Goal: Entertainment & Leisure: Consume media (video, audio)

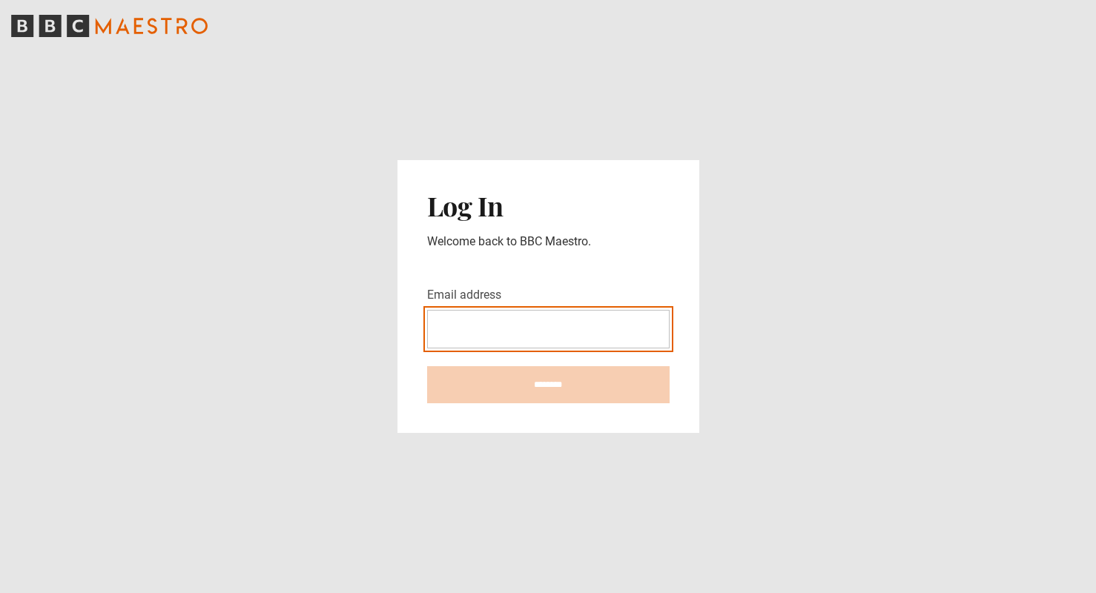
type input "**********"
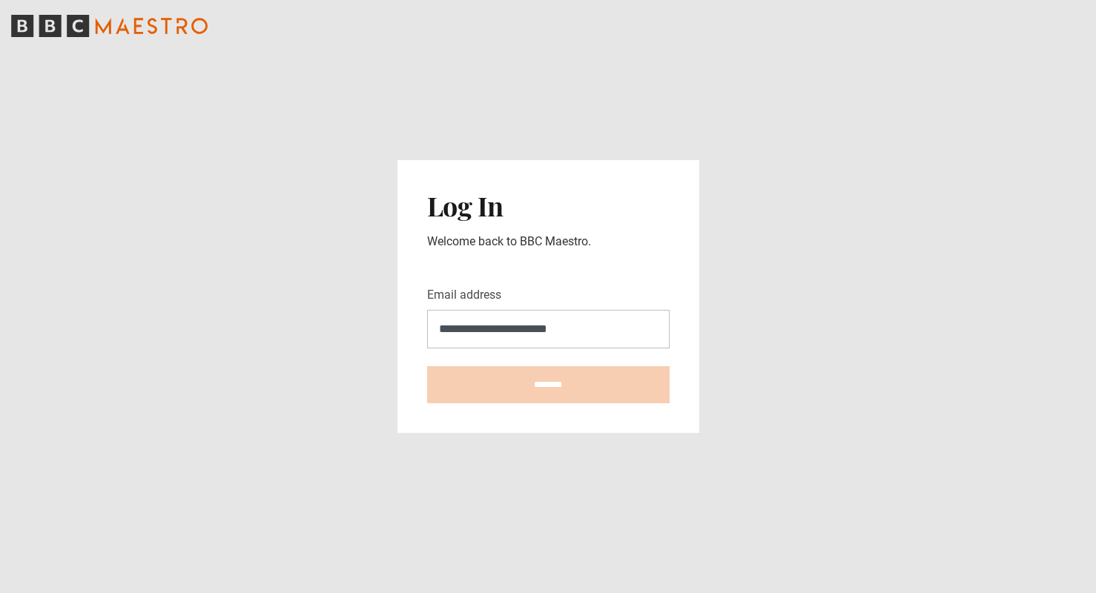
click at [548, 385] on input "********" at bounding box center [548, 384] width 242 height 37
type input "**********"
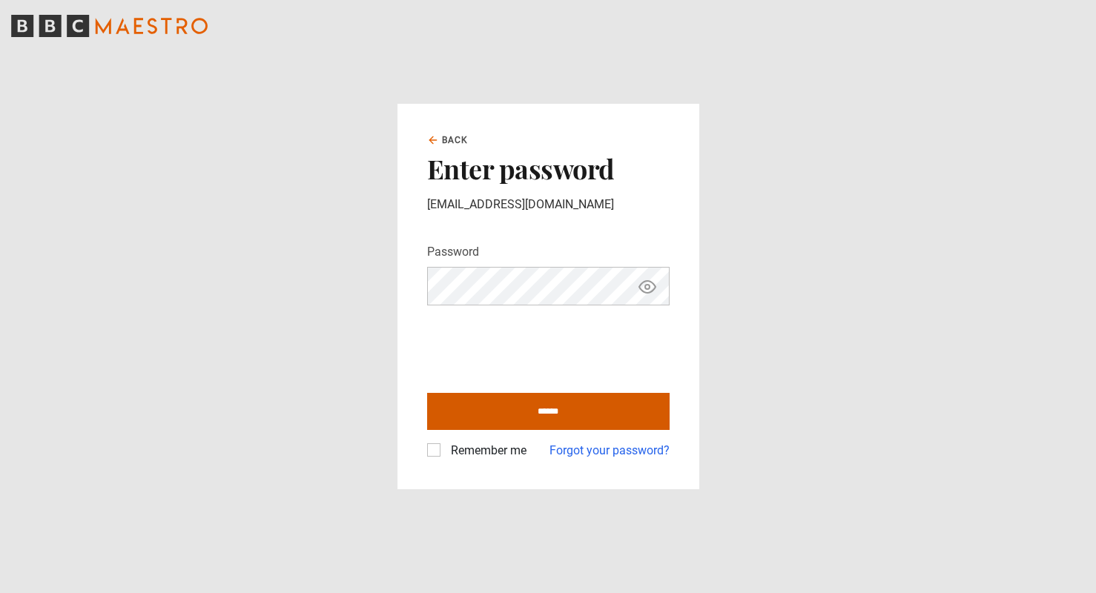
click at [545, 413] on input "******" at bounding box center [548, 411] width 242 height 37
type input "**********"
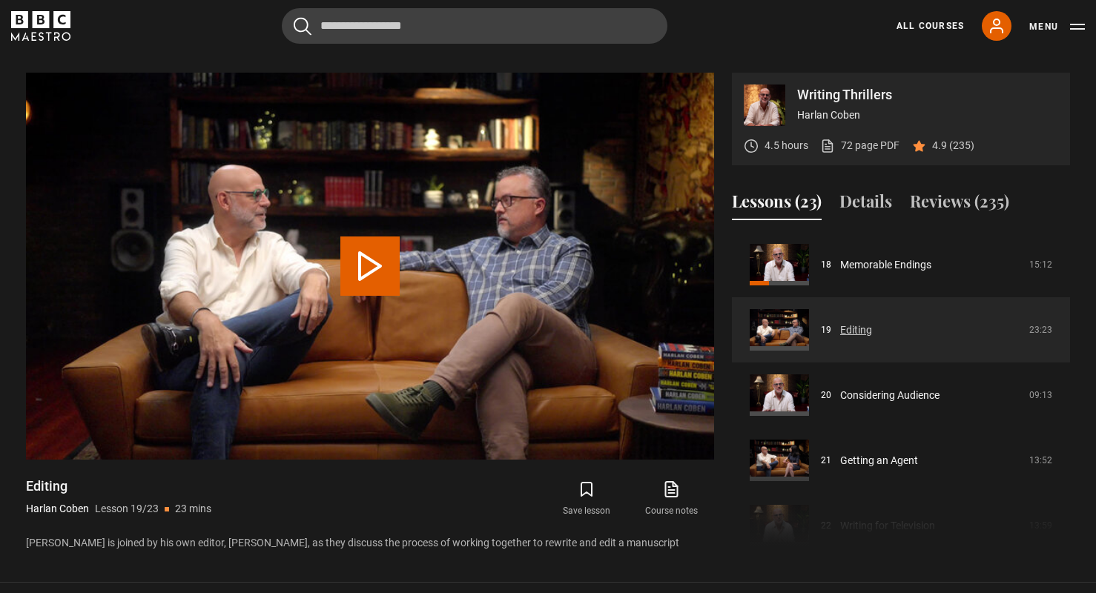
scroll to position [1136, 0]
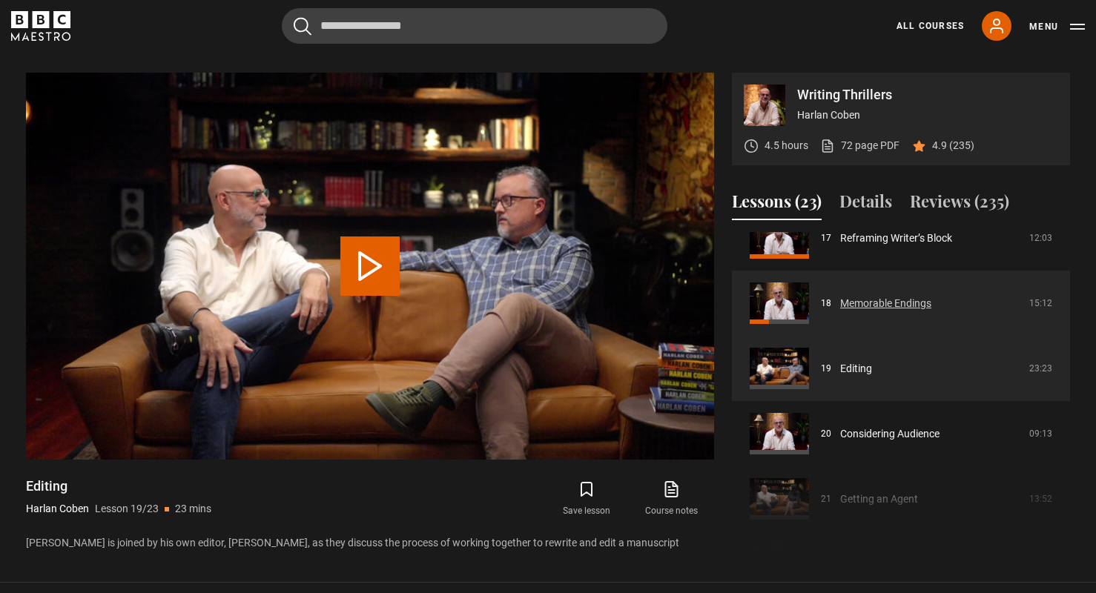
click at [857, 296] on link "Memorable Endings" at bounding box center [885, 304] width 91 height 16
click at [840, 296] on link "Memorable Endings" at bounding box center [885, 304] width 91 height 16
click at [876, 296] on link "Memorable Endings" at bounding box center [885, 304] width 91 height 16
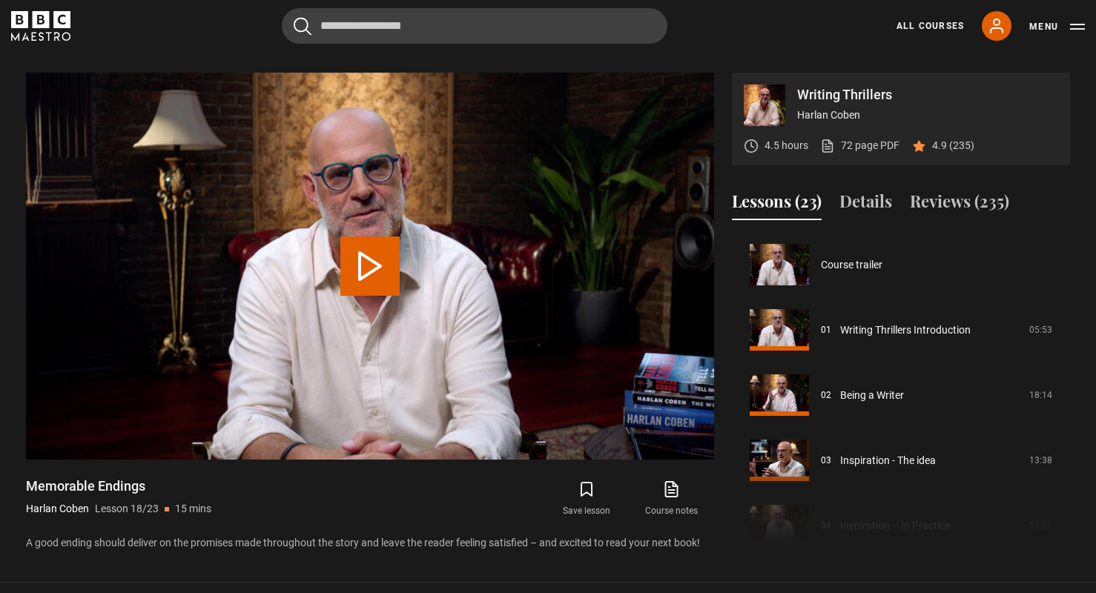
scroll to position [1109, 0]
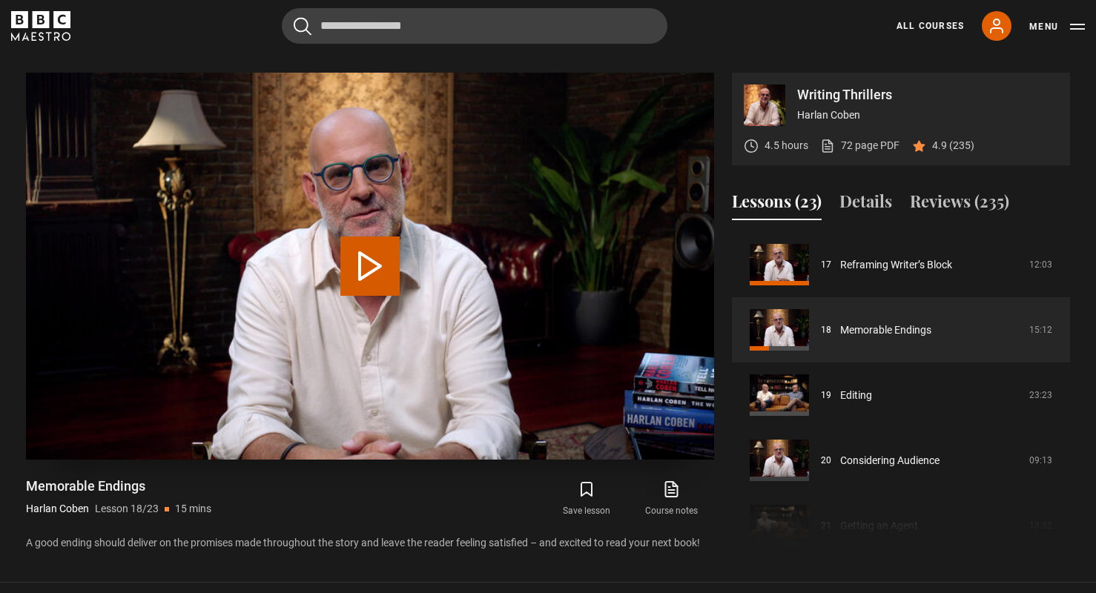
click at [363, 254] on button "Play Lesson Memorable Endings" at bounding box center [369, 266] width 59 height 59
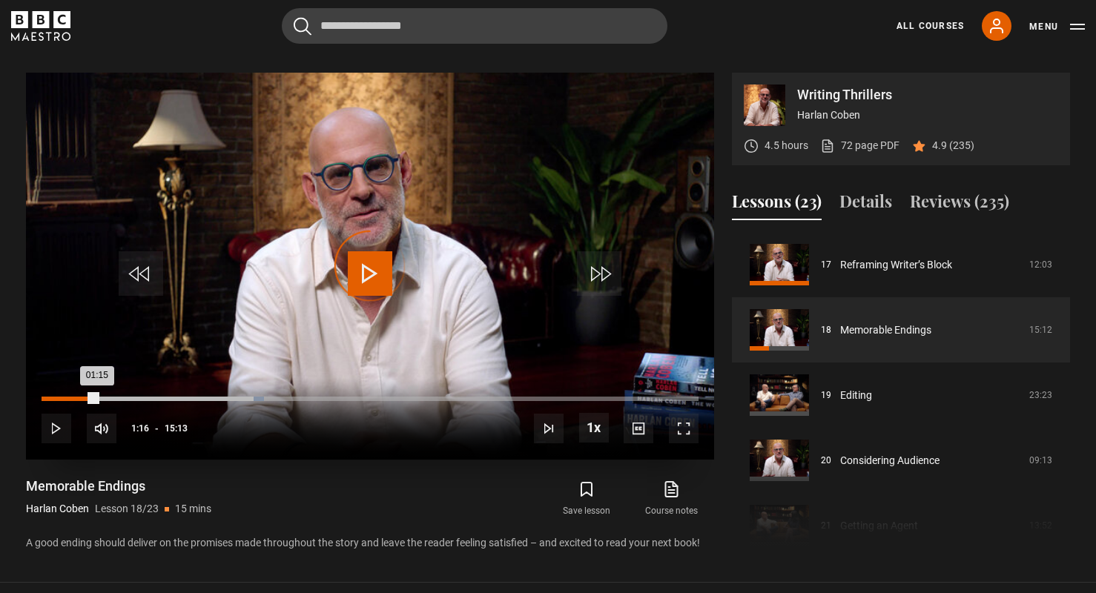
drag, startPoint x: 251, startPoint y: 383, endPoint x: 90, endPoint y: 383, distance: 160.9
click at [90, 397] on div "01:15" at bounding box center [70, 399] width 56 height 4
drag, startPoint x: 90, startPoint y: 383, endPoint x: 56, endPoint y: 383, distance: 33.4
click at [56, 397] on div "Loaded : 0.00% 00:21 01:06" at bounding box center [370, 399] width 657 height 4
drag, startPoint x: 56, startPoint y: 383, endPoint x: 30, endPoint y: 383, distance: 25.9
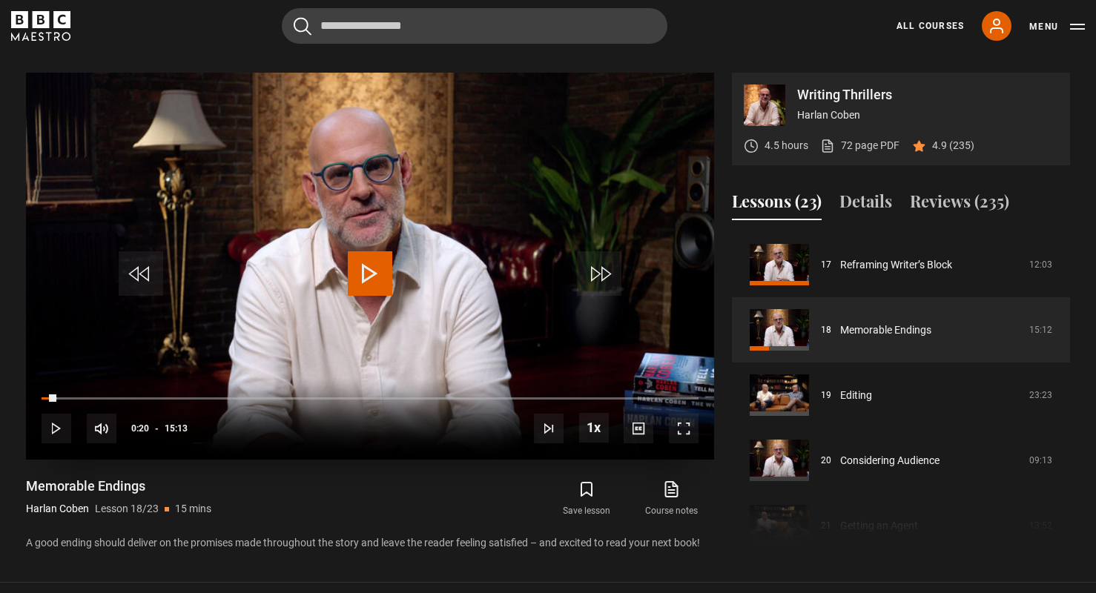
click at [30, 383] on div "10s Skip Back 10 seconds Play 10s Skip Forward 10 seconds Loaded : 2.41% 00:06 …" at bounding box center [370, 419] width 688 height 82
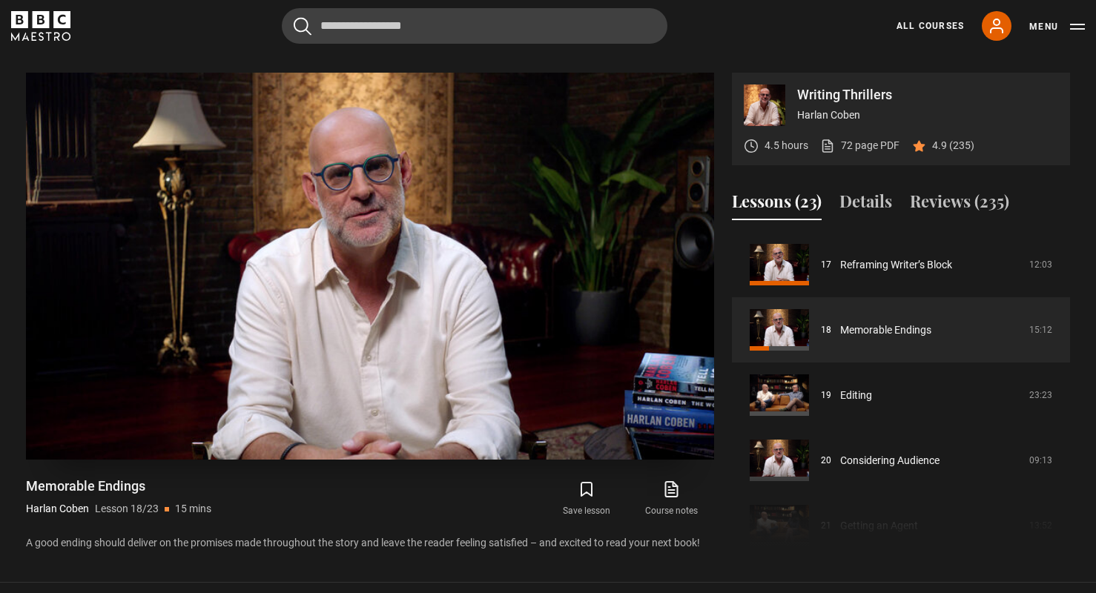
click at [359, 314] on video "Video Player" at bounding box center [370, 266] width 688 height 387
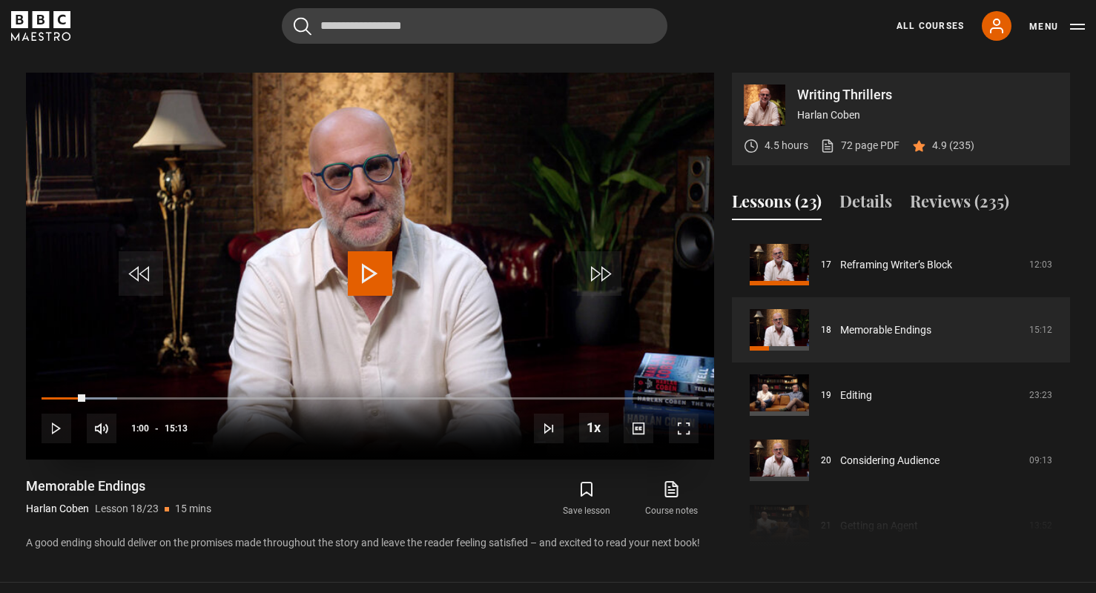
click at [371, 261] on span "Video Player" at bounding box center [370, 273] width 44 height 44
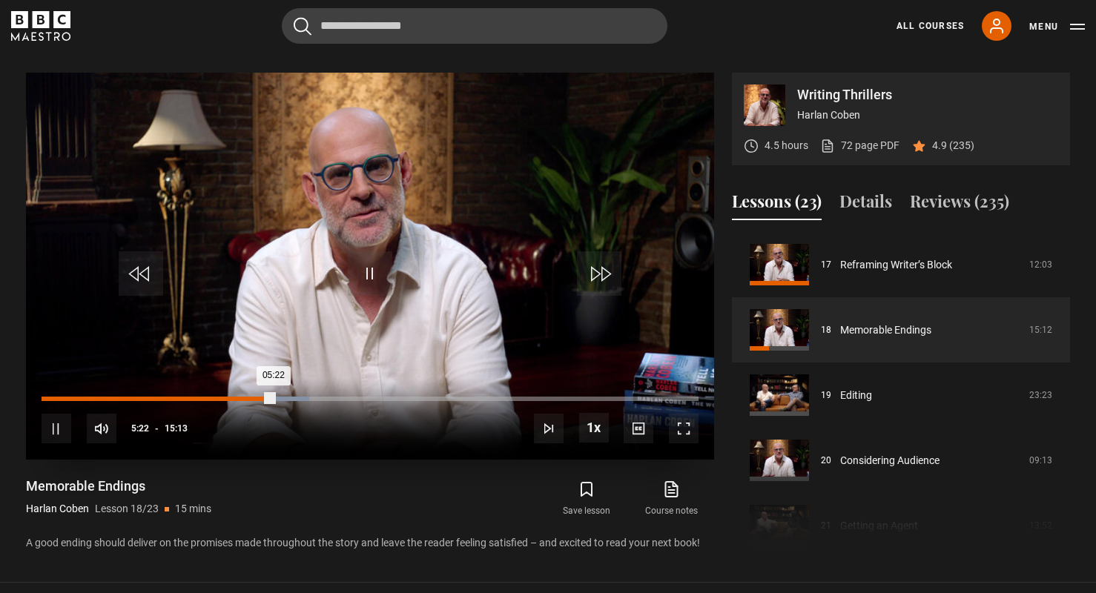
click at [245, 397] on div "Loaded : 40.74% 04:43 05:22" at bounding box center [370, 399] width 657 height 4
click at [227, 380] on div "10s Skip Back 10 seconds Pause 10s Skip Forward 10 seconds Loaded : 34.11% 04:4…" at bounding box center [370, 419] width 688 height 82
drag, startPoint x: 245, startPoint y: 383, endPoint x: 221, endPoint y: 383, distance: 24.5
click at [221, 397] on div "Loaded : 35.18% 04:09 04:43" at bounding box center [370, 399] width 657 height 4
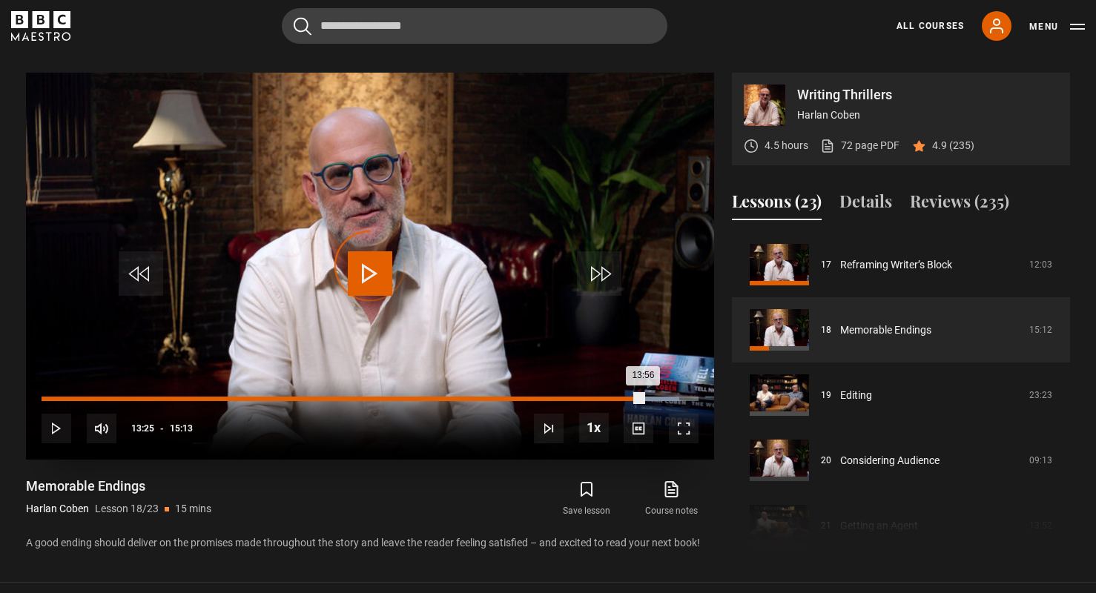
click at [622, 397] on div "13:26" at bounding box center [623, 399] width 2 height 4
click at [607, 397] on div "13:06" at bounding box center [608, 399] width 2 height 4
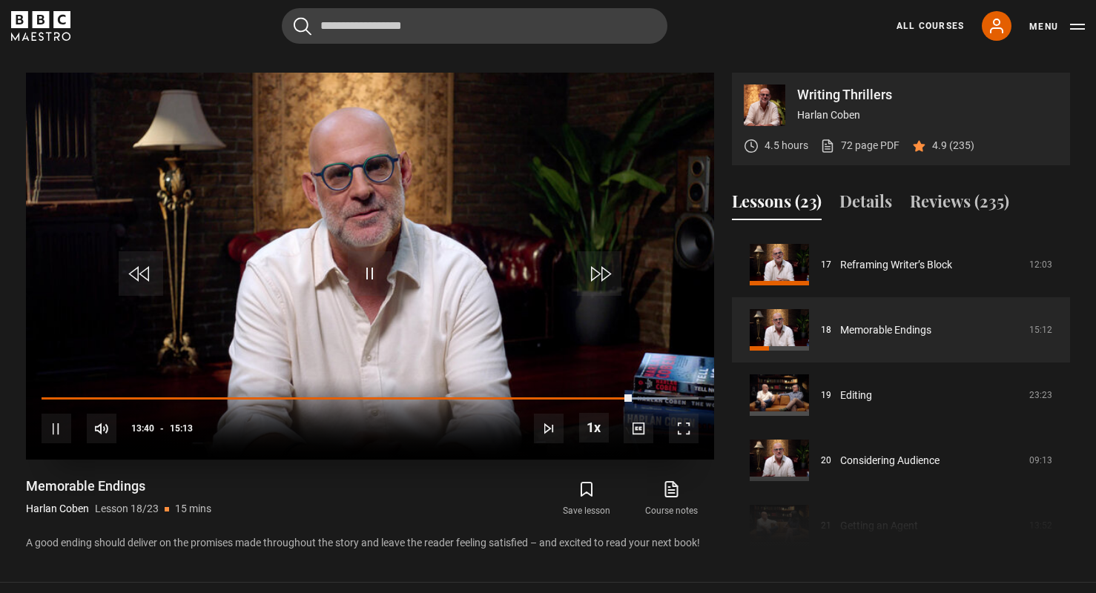
click at [507, 416] on div "10s Skip Back 10 seconds Pause 10s Skip Forward 10 seconds Loaded : 95.28% 12:4…" at bounding box center [370, 419] width 688 height 82
click at [571, 381] on div "10s Skip Back 10 seconds Pause 10s Skip Forward 10 seconds Loaded : 95.28% 12:2…" at bounding box center [370, 419] width 688 height 82
drag, startPoint x: 625, startPoint y: 387, endPoint x: 534, endPoint y: 389, distance: 91.2
click at [534, 389] on div "10s Skip Back 10 seconds Play 10s Skip Forward 10 seconds Loaded : 0.00% 11:57 …" at bounding box center [370, 419] width 688 height 82
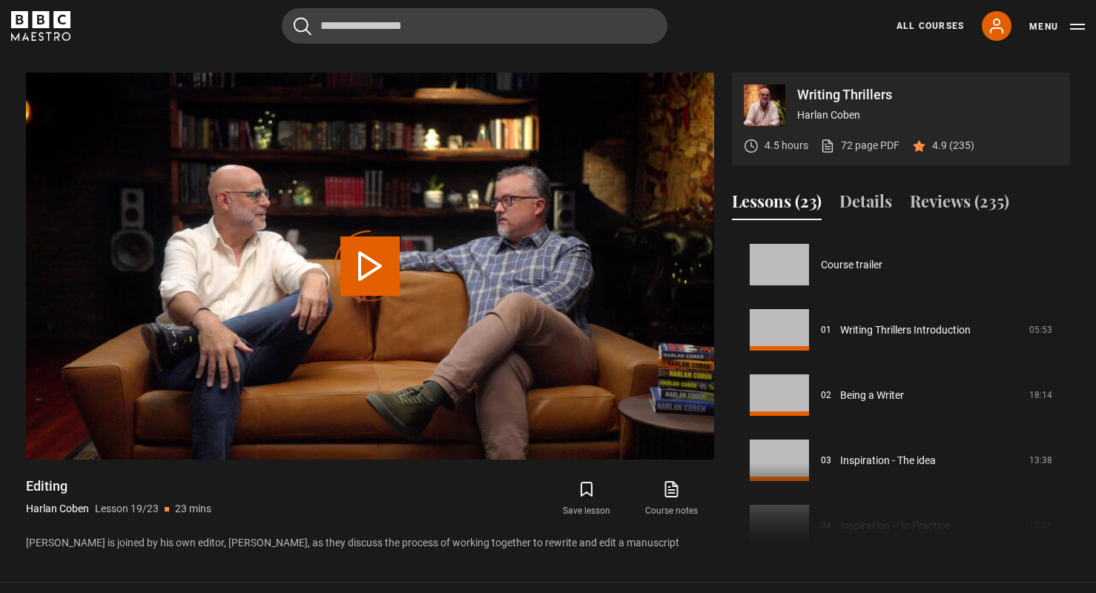
scroll to position [1174, 0]
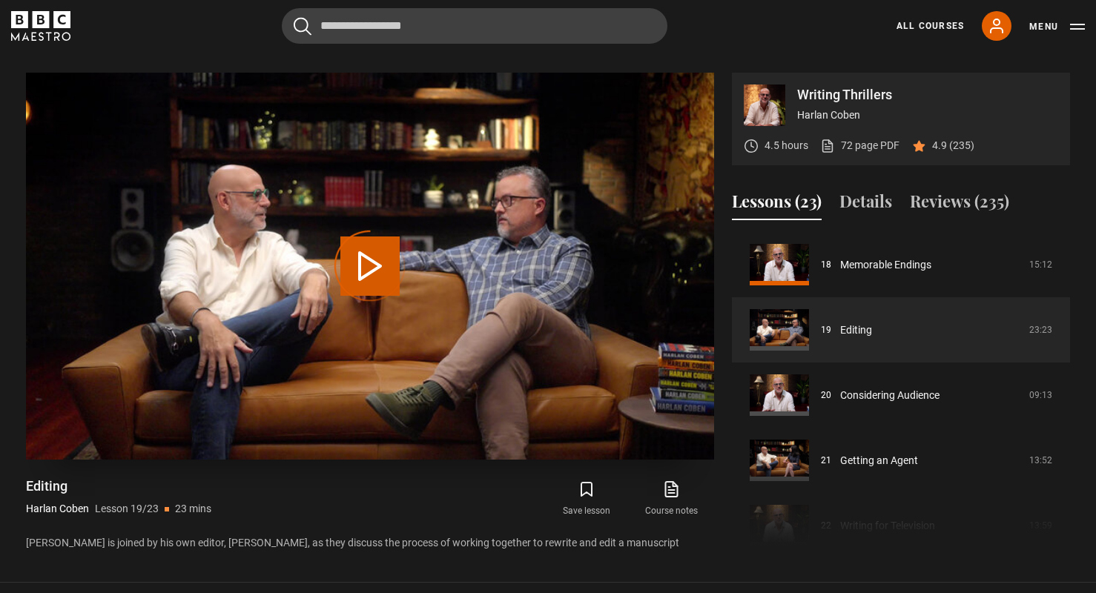
click at [375, 247] on div "Video Player is loading." at bounding box center [370, 266] width 74 height 74
click at [366, 251] on div "Video Player is loading." at bounding box center [370, 266] width 74 height 74
click at [374, 251] on div "Video Player is loading." at bounding box center [370, 266] width 74 height 74
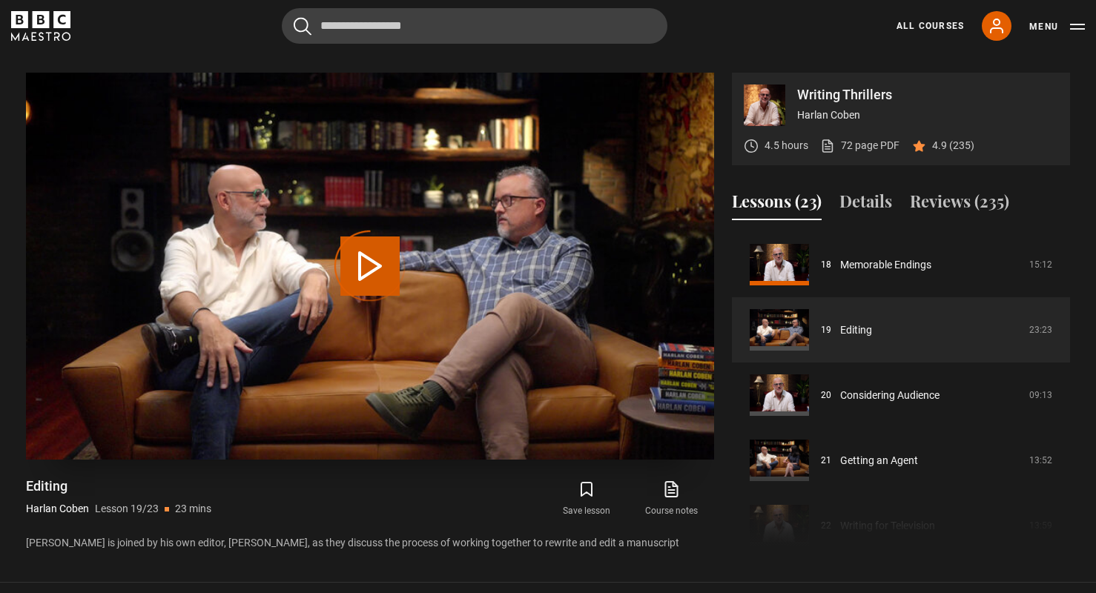
click at [369, 258] on div "Video Player is loading." at bounding box center [370, 266] width 74 height 74
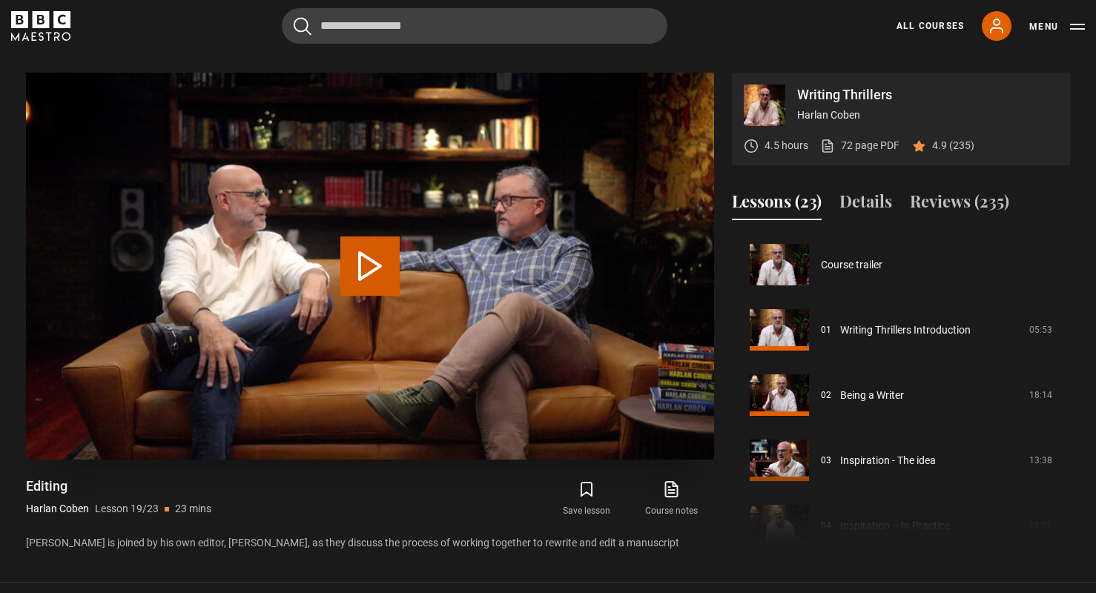
scroll to position [1174, 0]
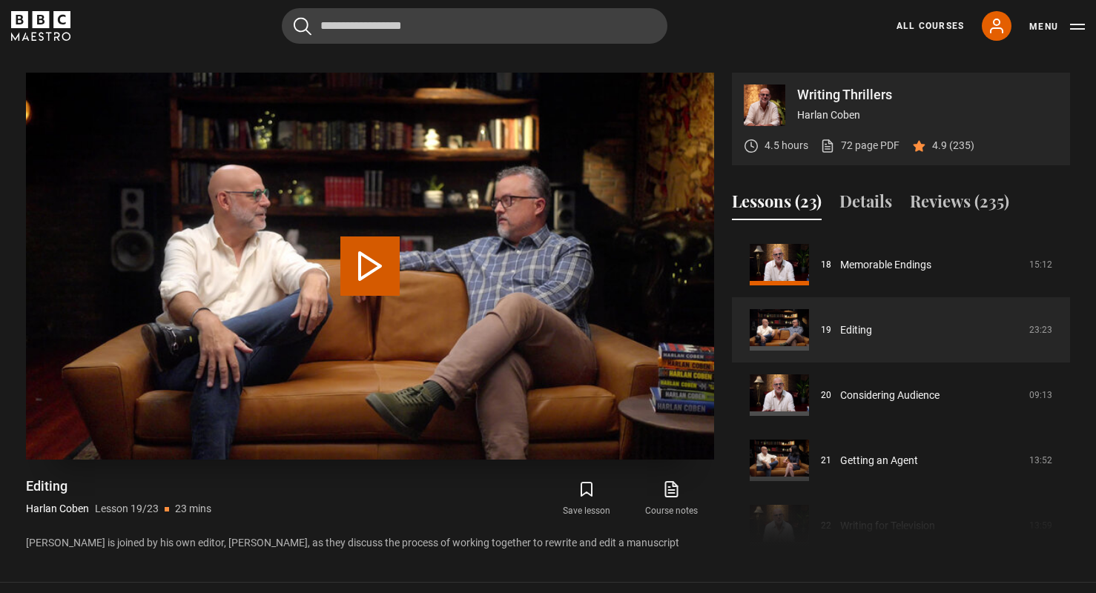
click at [369, 259] on button "Play Lesson Editing" at bounding box center [369, 266] width 59 height 59
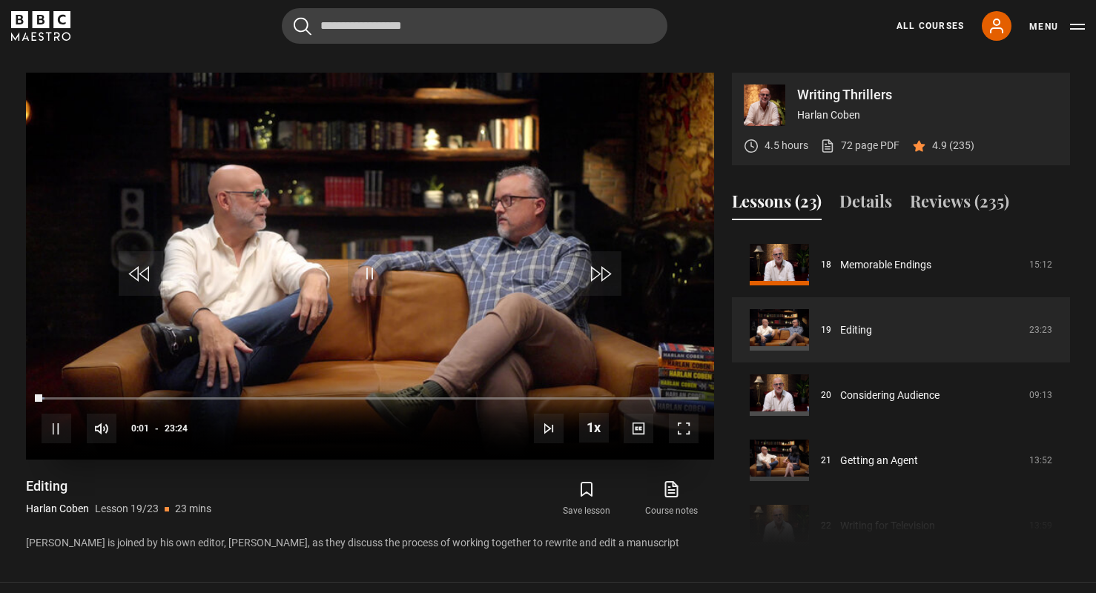
click at [683, 420] on span "Video Player" at bounding box center [684, 429] width 30 height 30
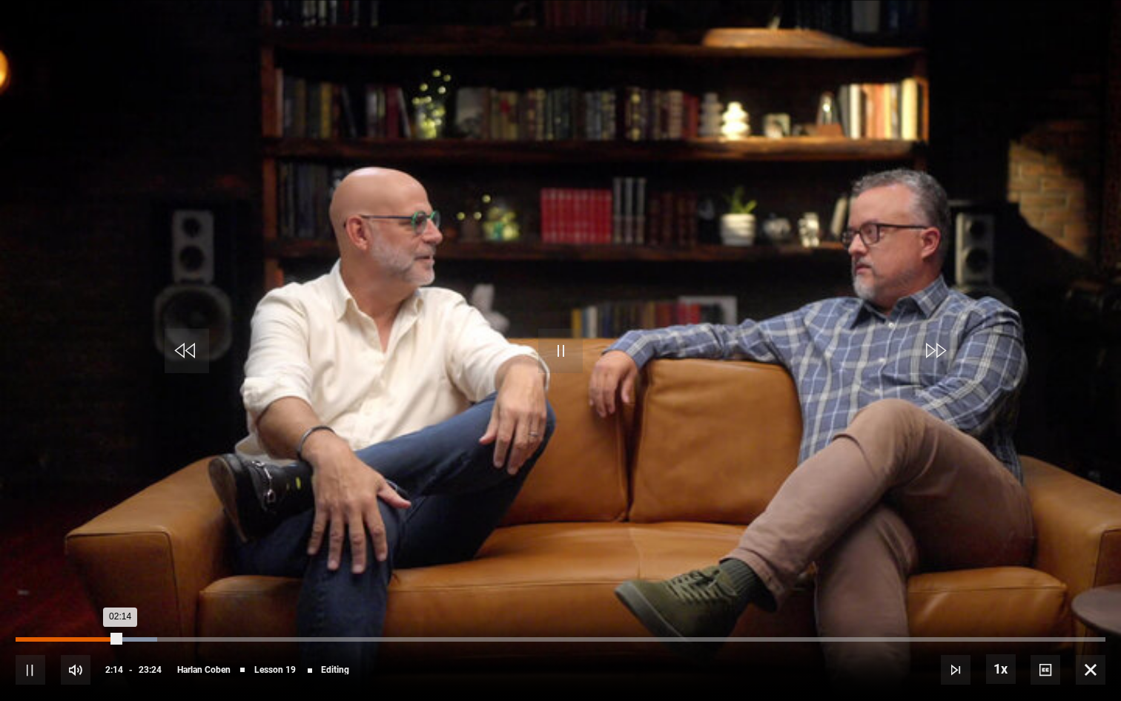
click at [109, 592] on div "Loaded : 13.02% 02:00 02:14" at bounding box center [561, 639] width 1090 height 4
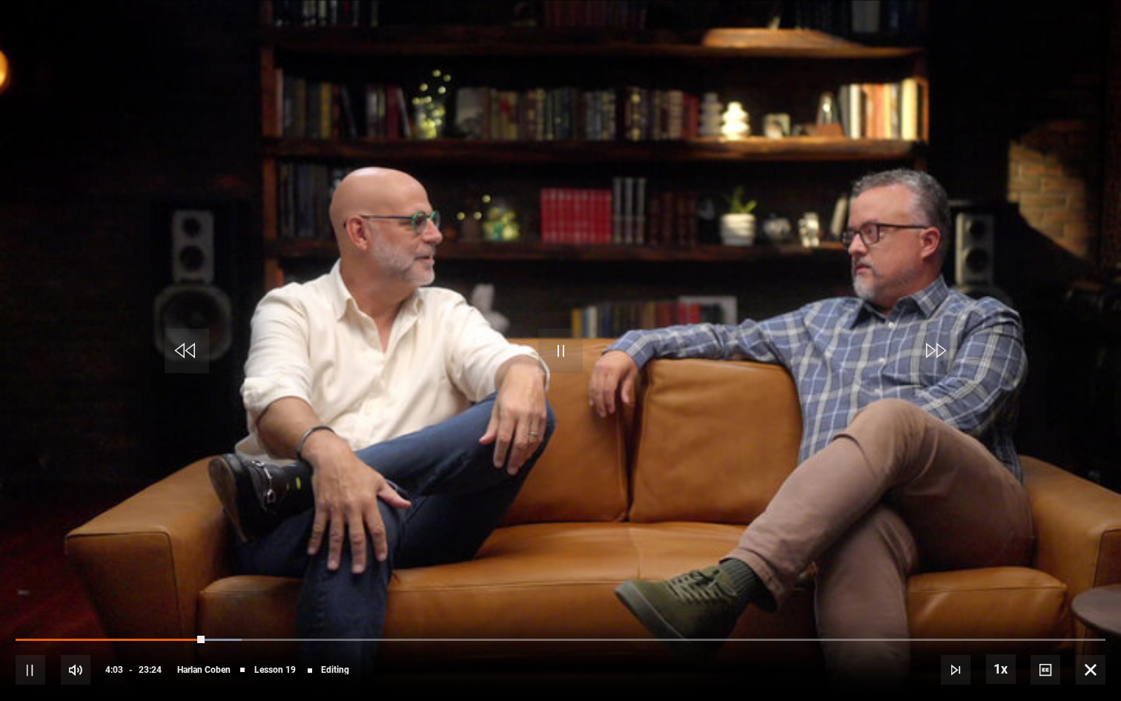
click at [27, 592] on span "Video Player" at bounding box center [31, 670] width 30 height 30
